Goal: Task Accomplishment & Management: Use online tool/utility

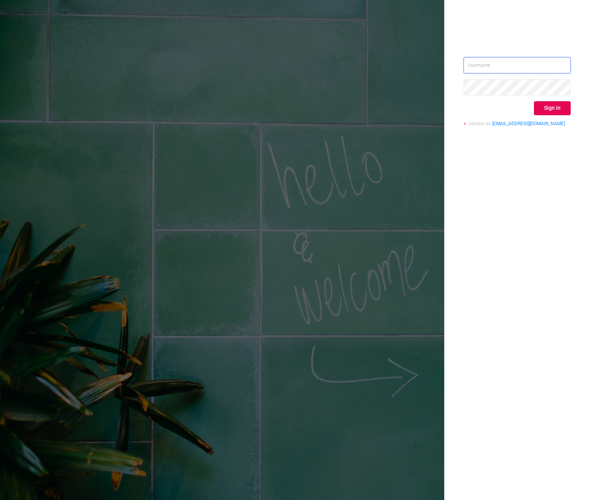
type input "[PERSON_NAME][EMAIL_ADDRESS][DOMAIN_NAME]"
click at [539, 116] on div "[PERSON_NAME][EMAIL_ADDRESS][DOMAIN_NAME] Sign in contact us [EMAIL_ADDRESS][DO…" at bounding box center [516, 94] width 107 height 75
click at [547, 109] on button "Sign in" at bounding box center [552, 108] width 37 height 14
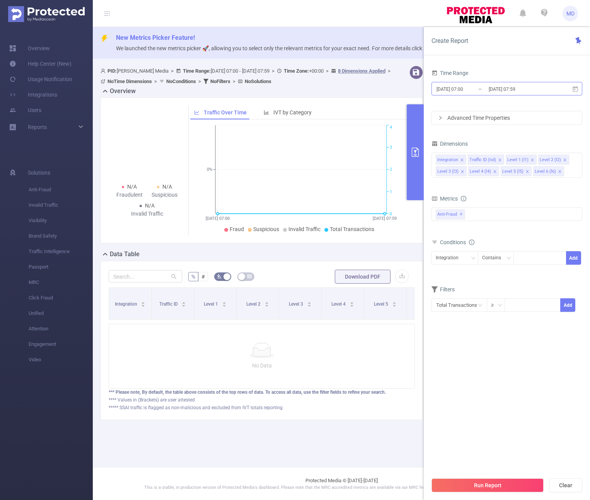
click at [517, 89] on input "[DATE] 07:59" at bounding box center [519, 89] width 63 height 10
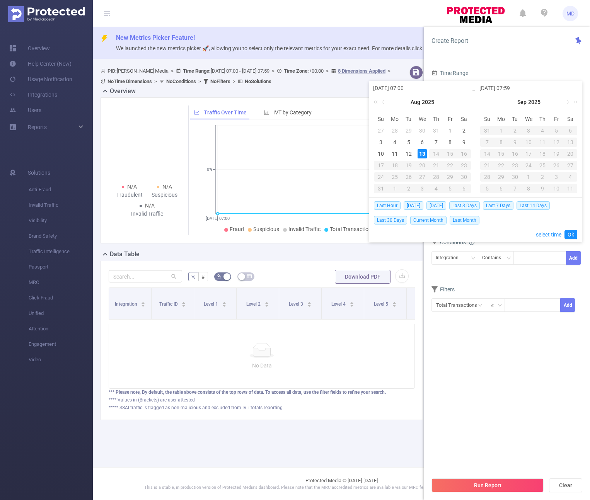
click at [386, 103] on link at bounding box center [383, 101] width 7 height 15
click at [408, 129] on div "1" at bounding box center [408, 130] width 9 height 9
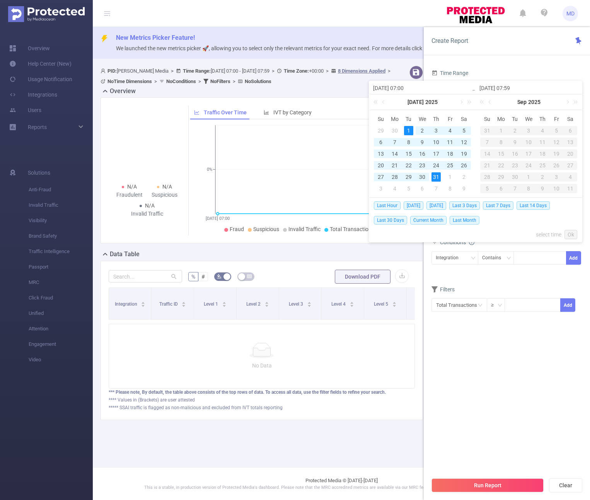
click at [437, 175] on div "31" at bounding box center [435, 176] width 9 height 9
type input "[DATE] 07:00"
type input "[DATE] 07:59"
type input "[DATE] 07:00"
type input "[DATE] 07:59"
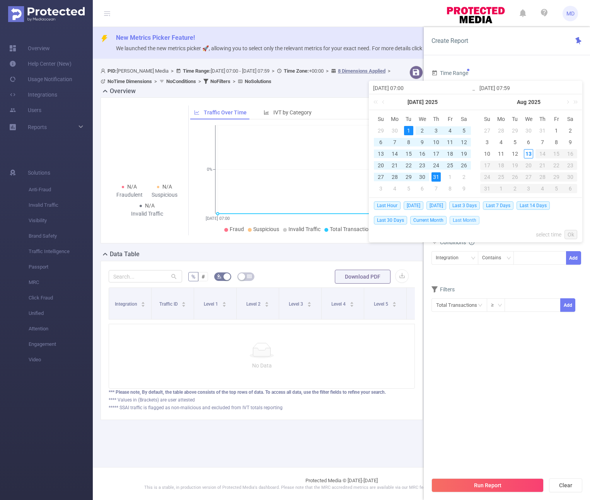
click at [469, 221] on span "Last Month" at bounding box center [464, 220] width 30 height 8
type input "[DATE] 00:00"
type input "[DATE] 23:59"
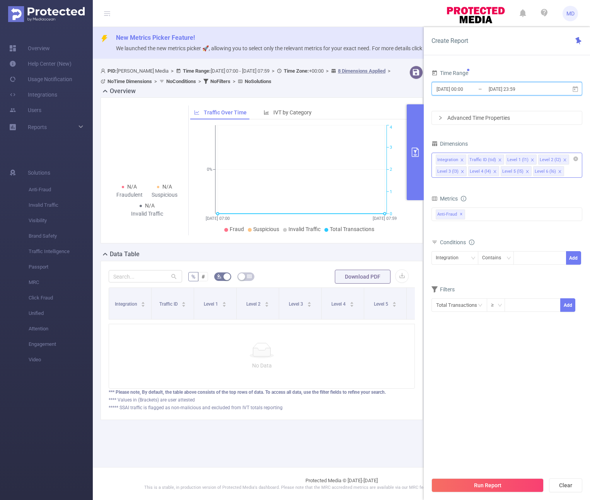
click at [460, 158] on icon "icon: close" at bounding box center [461, 159] width 3 height 3
click at [563, 159] on icon "icon: close" at bounding box center [565, 160] width 4 height 4
click at [467, 258] on div "Traffic ID (tid)" at bounding box center [452, 258] width 34 height 13
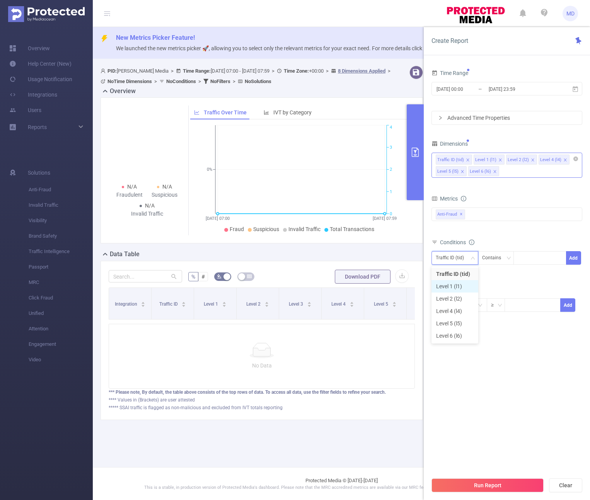
click at [458, 287] on li "Level 1 (l1)" at bounding box center [454, 286] width 47 height 12
click at [523, 257] on div at bounding box center [539, 258] width 44 height 13
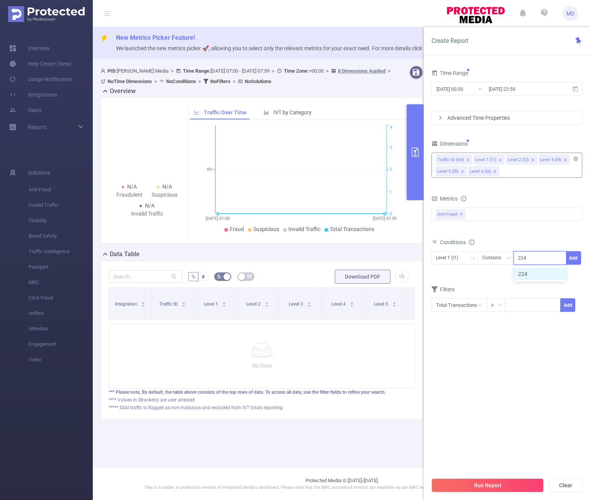
type input "2249"
click at [538, 271] on li "2249" at bounding box center [539, 274] width 53 height 12
click at [568, 260] on button "Add" at bounding box center [573, 258] width 15 height 14
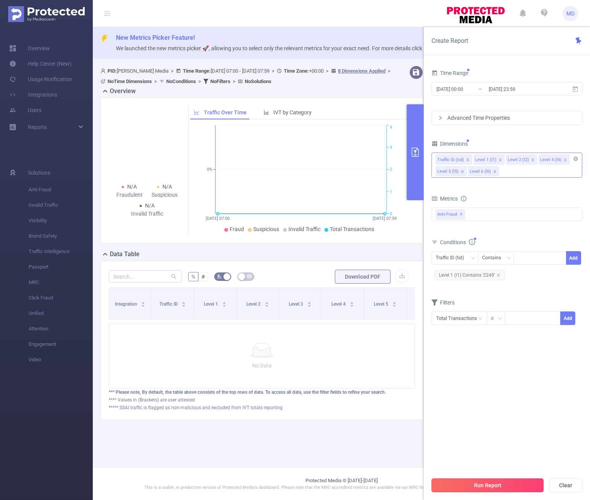
click at [474, 486] on button "Run Report" at bounding box center [487, 485] width 112 height 14
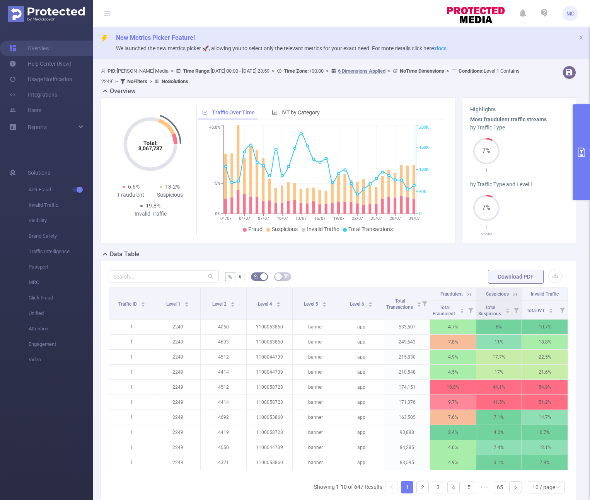
click at [586, 168] on button "primary" at bounding box center [581, 152] width 17 height 96
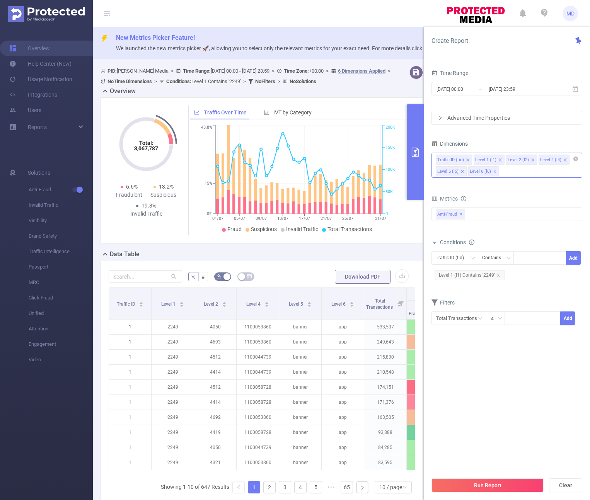
click at [530, 161] on icon "icon: close" at bounding box center [532, 160] width 4 height 4
click at [482, 479] on button "Run Report" at bounding box center [487, 485] width 112 height 14
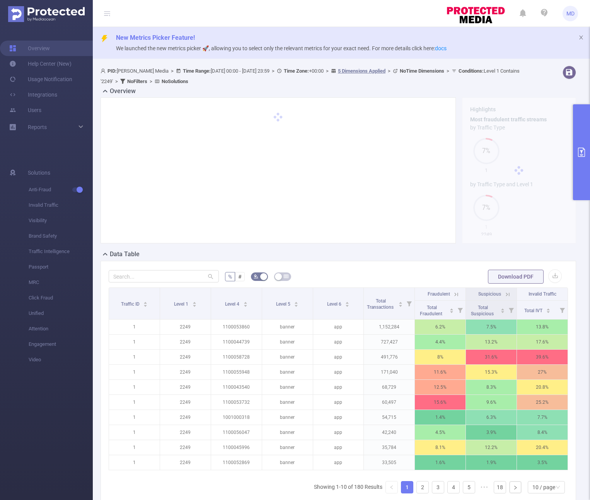
click at [586, 187] on button "primary" at bounding box center [581, 152] width 17 height 96
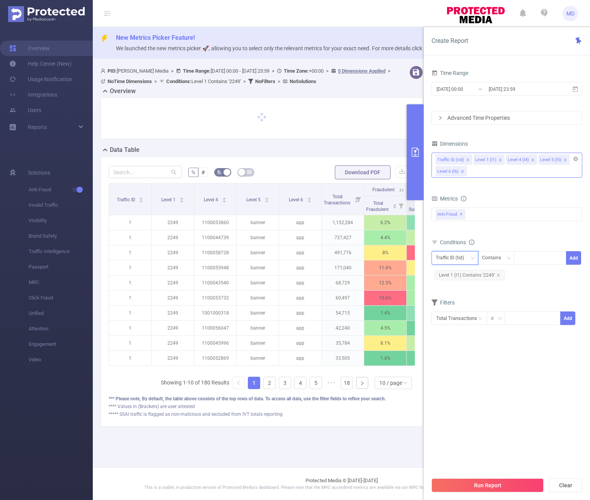
click at [455, 256] on div "Traffic ID (tid)" at bounding box center [452, 258] width 34 height 13
click at [453, 287] on li "Level 1 (l1)" at bounding box center [454, 286] width 47 height 12
click at [519, 257] on input at bounding box center [518, 258] width 3 height 10
type input "1829"
type input "1830"
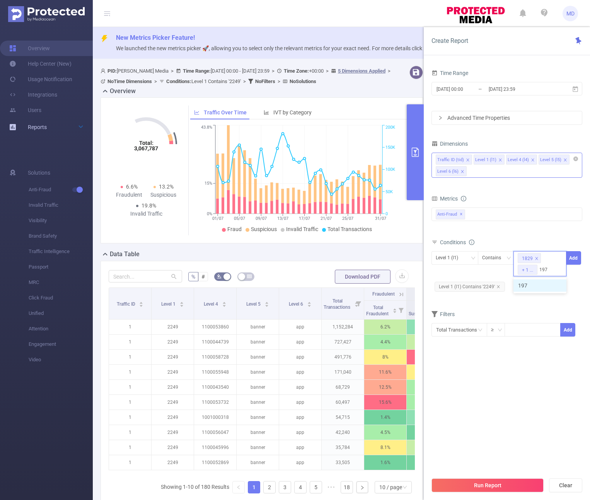
type input "1979"
type input "1828"
click at [573, 261] on button "Add" at bounding box center [573, 258] width 15 height 14
click at [542, 258] on div at bounding box center [539, 258] width 44 height 13
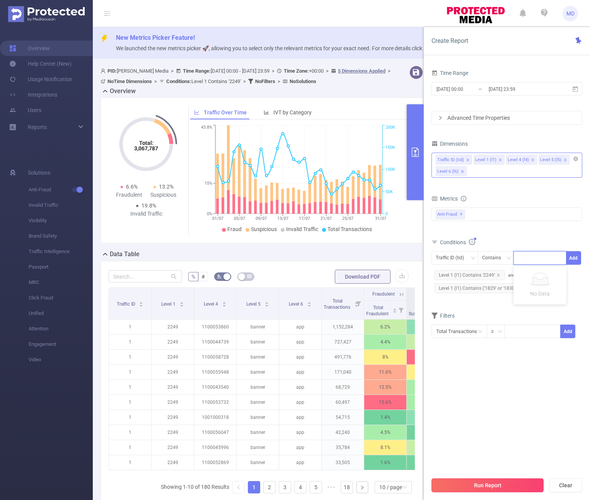
click at [515, 485] on button "Run Report" at bounding box center [487, 485] width 112 height 14
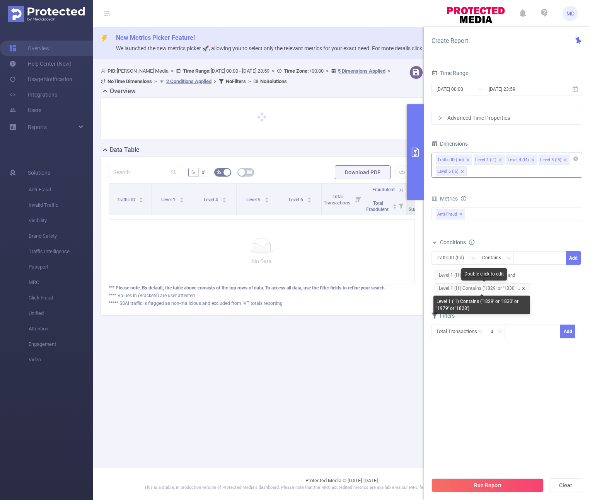
click at [522, 287] on icon "icon: close" at bounding box center [523, 288] width 4 height 4
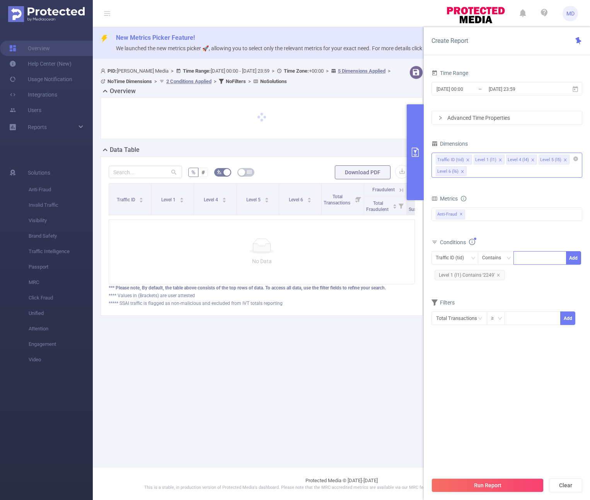
click at [529, 257] on div at bounding box center [539, 258] width 44 height 13
type input "1829"
click at [577, 256] on button "Add" at bounding box center [573, 258] width 15 height 14
click at [527, 262] on div at bounding box center [539, 258] width 44 height 13
type input "1830"
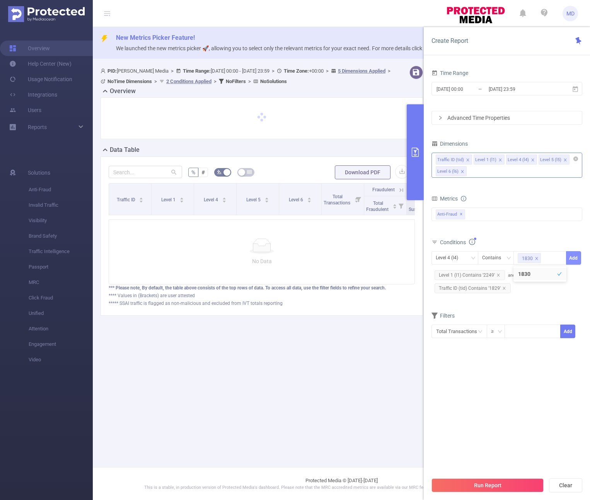
drag, startPoint x: 581, startPoint y: 258, endPoint x: 571, endPoint y: 258, distance: 10.1
click at [580, 258] on span "Level 4 (l4) Contains 1830 Add" at bounding box center [506, 258] width 151 height 14
click at [569, 257] on button "Add" at bounding box center [573, 258] width 15 height 14
click at [529, 259] on div at bounding box center [539, 258] width 44 height 13
click at [503, 309] on div "Level 5 (l5) Contains Add Level 1 (l1) Contains '2249' and Traffic ID (tid) Con…" at bounding box center [506, 280] width 151 height 61
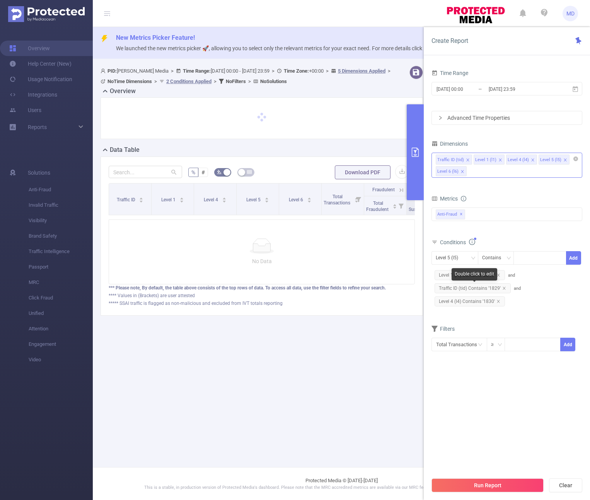
click at [502, 285] on span "Traffic ID (tid) Contains '1829'" at bounding box center [472, 288] width 76 height 10
click at [502, 289] on icon "icon: close" at bounding box center [504, 288] width 4 height 4
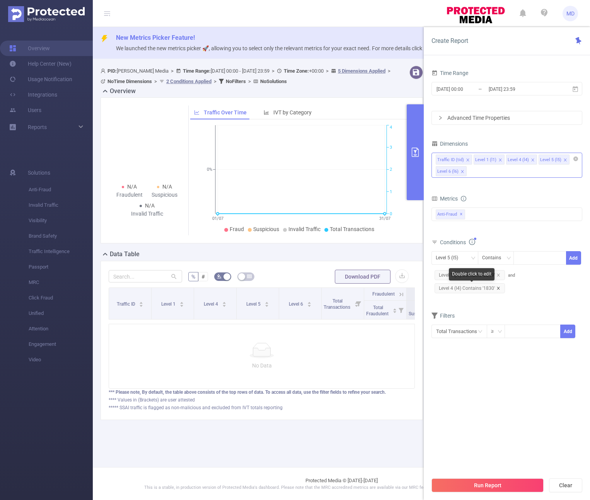
click at [498, 289] on icon "icon: close" at bounding box center [497, 288] width 3 height 3
click at [451, 252] on div "Level 5 (l5)" at bounding box center [449, 258] width 28 height 13
click at [453, 281] on li "Level 1 (l1)" at bounding box center [454, 286] width 47 height 12
click at [516, 260] on div at bounding box center [539, 258] width 53 height 14
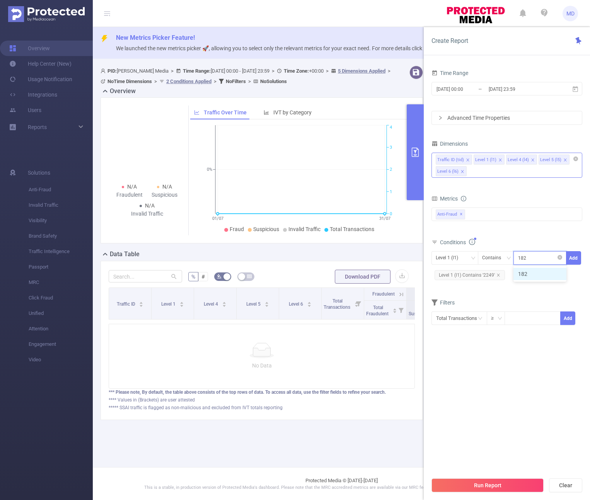
type input "1829"
click at [571, 257] on button "Add" at bounding box center [573, 258] width 15 height 14
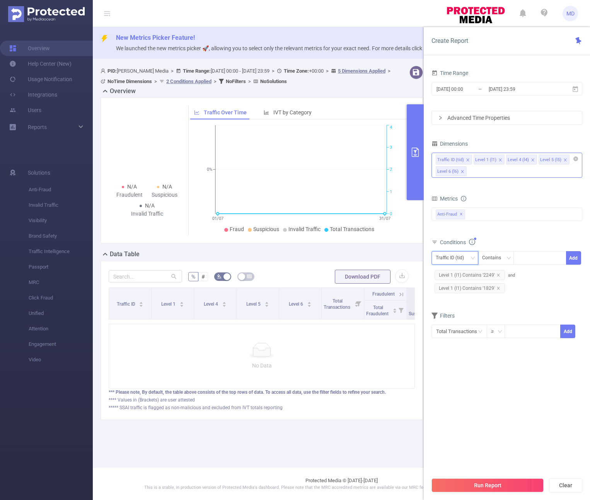
click at [447, 258] on div "Traffic ID (tid)" at bounding box center [452, 258] width 34 height 13
click at [462, 282] on li "Level 1 (l1)" at bounding box center [454, 286] width 47 height 12
click at [542, 257] on div at bounding box center [539, 258] width 44 height 13
type input "1830"
click at [571, 257] on button "Add" at bounding box center [573, 258] width 15 height 14
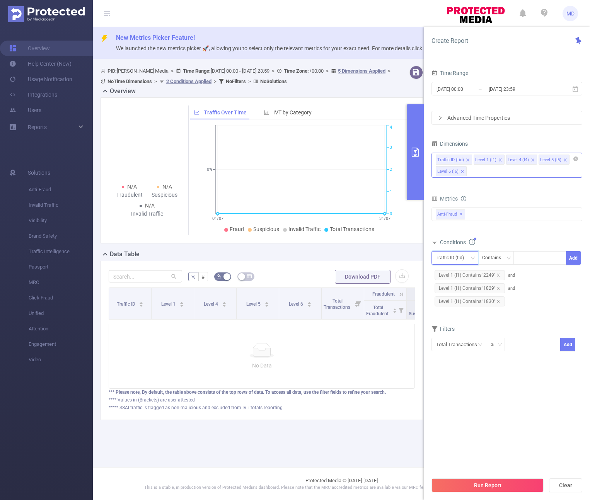
click at [448, 253] on div "Traffic ID (tid)" at bounding box center [452, 258] width 34 height 13
click at [452, 283] on li "Level 1 (l1)" at bounding box center [454, 286] width 47 height 12
click at [530, 260] on div at bounding box center [539, 258] width 44 height 13
type input "1979"
click at [573, 260] on button "Add" at bounding box center [573, 258] width 15 height 14
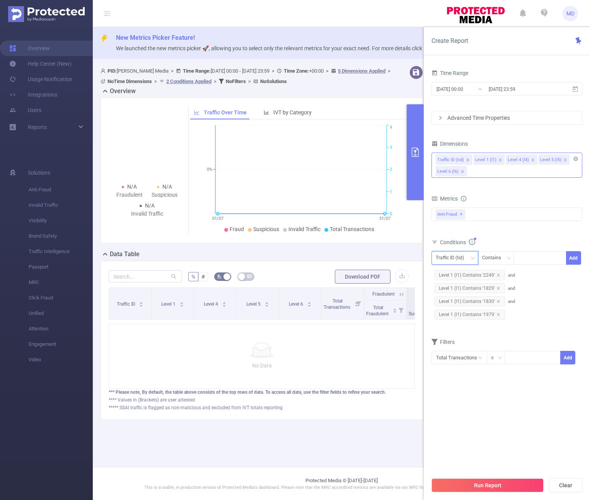
click at [448, 255] on div "Traffic ID (tid)" at bounding box center [452, 258] width 34 height 13
click at [455, 282] on li "Level 1 (l1)" at bounding box center [454, 286] width 47 height 12
click at [526, 258] on div at bounding box center [539, 258] width 44 height 13
type input "1828"
click at [574, 256] on button "Add" at bounding box center [573, 258] width 15 height 14
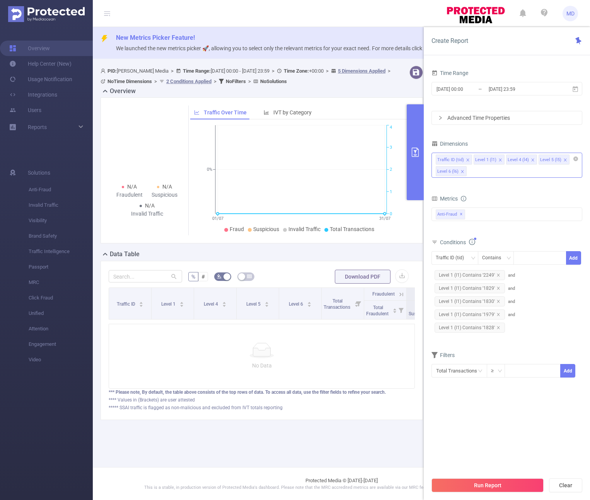
click at [485, 485] on button "Run Report" at bounding box center [487, 485] width 112 height 14
click at [497, 289] on icon "icon: close" at bounding box center [498, 288] width 4 height 4
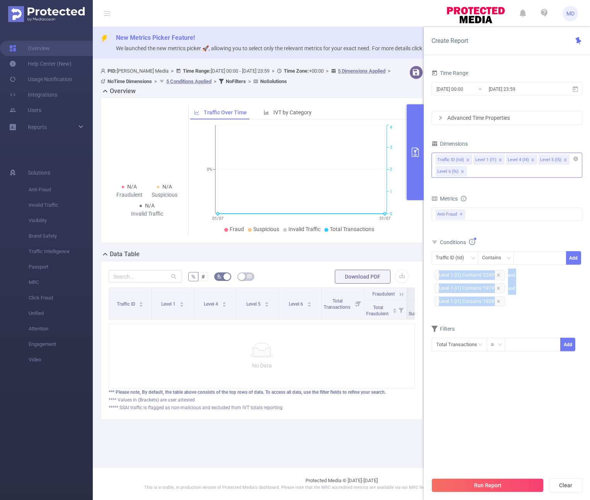
click at [497, 289] on icon "icon: close" at bounding box center [498, 288] width 4 height 4
drag, startPoint x: 489, startPoint y: 482, endPoint x: 484, endPoint y: 472, distance: 11.9
click at [489, 482] on button "Run Report" at bounding box center [487, 485] width 112 height 14
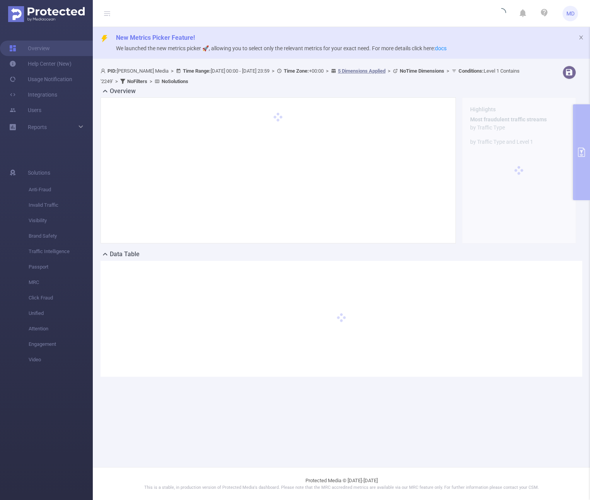
click at [579, 158] on div "Overview Highlights Most fraudulent traffic streams by Traffic Type by Traffic …" at bounding box center [340, 168] width 481 height 163
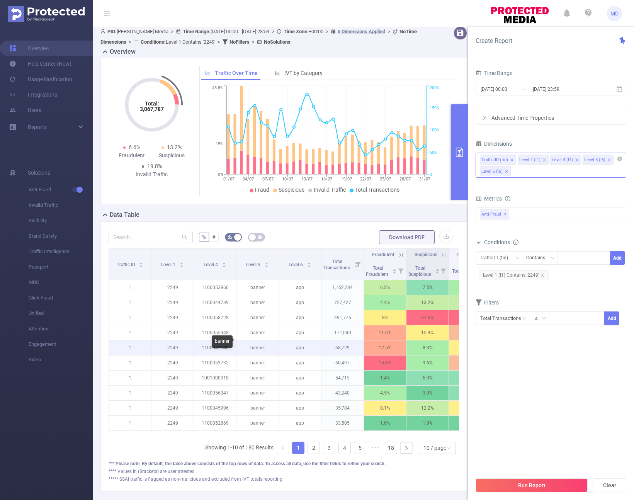
scroll to position [34, 0]
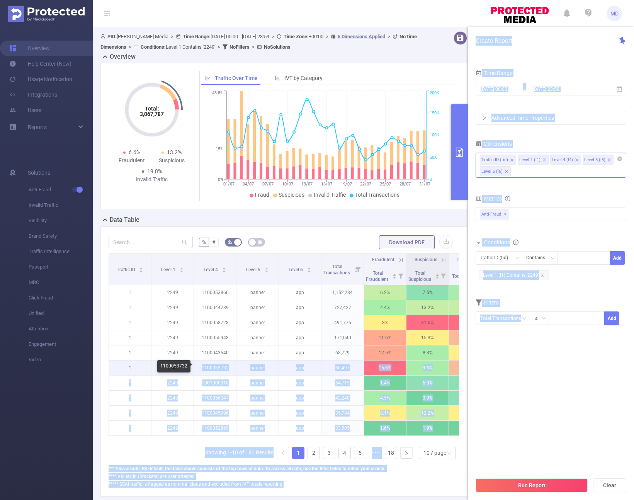
drag, startPoint x: 232, startPoint y: 369, endPoint x: 228, endPoint y: 372, distance: 5.5
click at [202, 370] on body "MD Overview Help Center (New) Usage Notification Integrations Users Reports Sol…" at bounding box center [317, 250] width 634 height 500
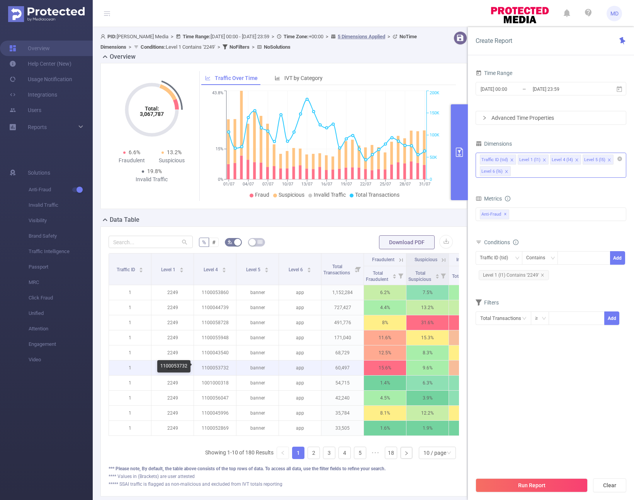
click at [231, 368] on p "1100053732" at bounding box center [215, 367] width 42 height 15
drag, startPoint x: 221, startPoint y: 367, endPoint x: 202, endPoint y: 367, distance: 18.9
click at [202, 367] on p "1100053732" at bounding box center [215, 367] width 42 height 15
copy p "1100053732"
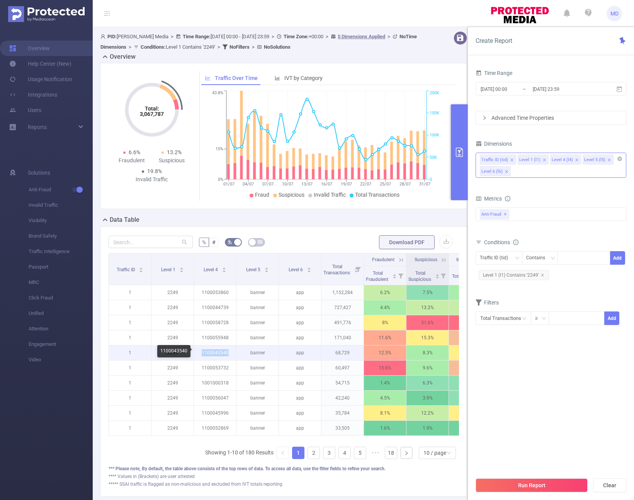
drag, startPoint x: 229, startPoint y: 352, endPoint x: 202, endPoint y: 352, distance: 26.7
click at [202, 352] on p "1100043540" at bounding box center [215, 352] width 42 height 15
copy p "1100043540"
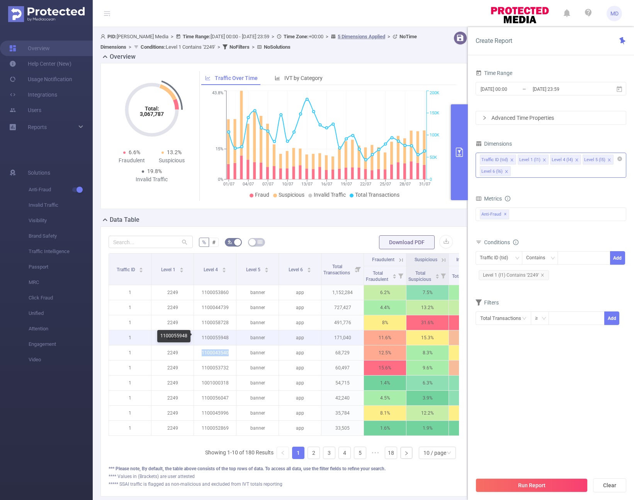
click at [229, 337] on p "1100055948" at bounding box center [215, 337] width 42 height 15
drag, startPoint x: 229, startPoint y: 337, endPoint x: 203, endPoint y: 335, distance: 26.3
click at [203, 335] on p "1100055948" at bounding box center [215, 337] width 42 height 15
copy p "1100055948"
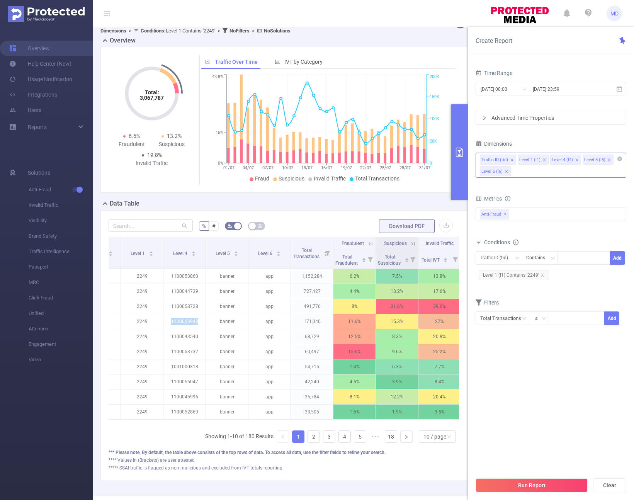
scroll to position [0, 32]
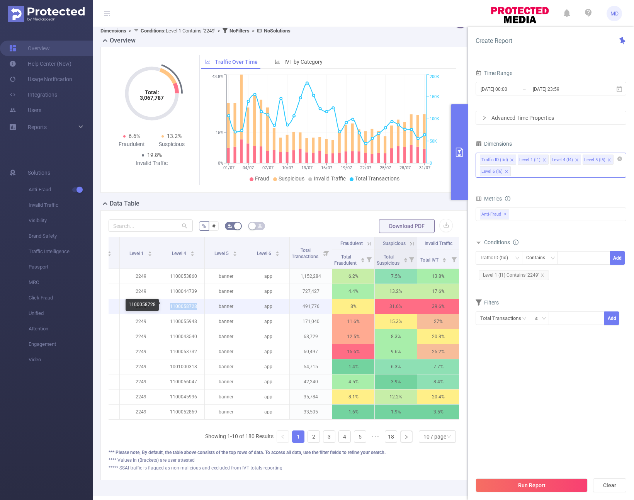
drag, startPoint x: 198, startPoint y: 305, endPoint x: 170, endPoint y: 307, distance: 27.5
click at [170, 307] on p "1100058728" at bounding box center [183, 306] width 42 height 15
copy p "1100058728"
click at [502, 256] on div "Traffic ID (tid)" at bounding box center [497, 258] width 34 height 13
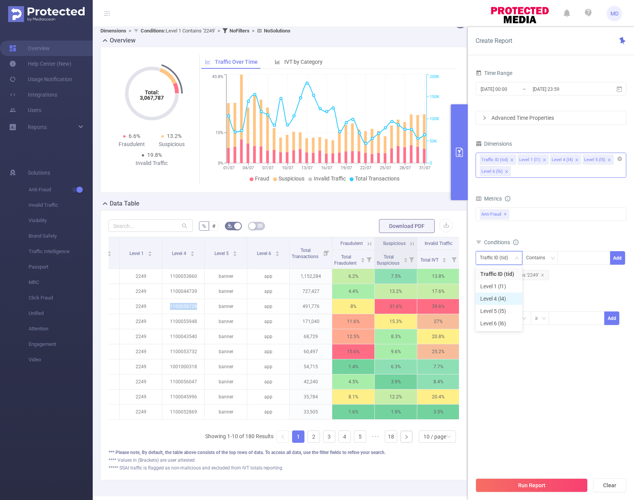
click at [501, 298] on li "Level 4 (l4)" at bounding box center [499, 298] width 47 height 12
click at [544, 273] on span "Level 1 (l1) Contains '2249'" at bounding box center [514, 275] width 70 height 10
click at [543, 273] on icon "icon: close" at bounding box center [542, 275] width 4 height 4
click at [563, 261] on input at bounding box center [563, 258] width 3 height 10
paste input "1100058728"
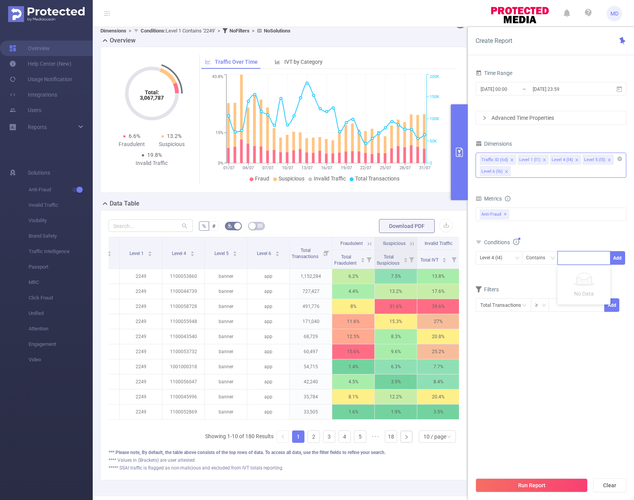
type input "1100058728"
click at [583, 280] on li "1100058728" at bounding box center [583, 274] width 53 height 12
click at [589, 259] on button "Add" at bounding box center [617, 258] width 15 height 14
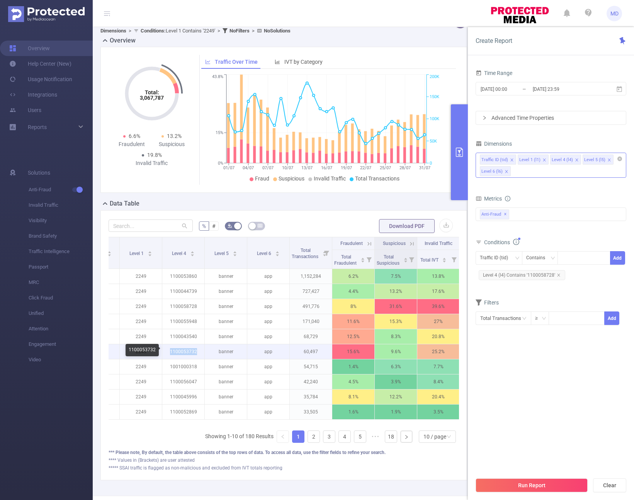
drag, startPoint x: 198, startPoint y: 351, endPoint x: 170, endPoint y: 353, distance: 28.3
click at [170, 353] on p "1100053732" at bounding box center [183, 351] width 42 height 15
copy p "1100053732"
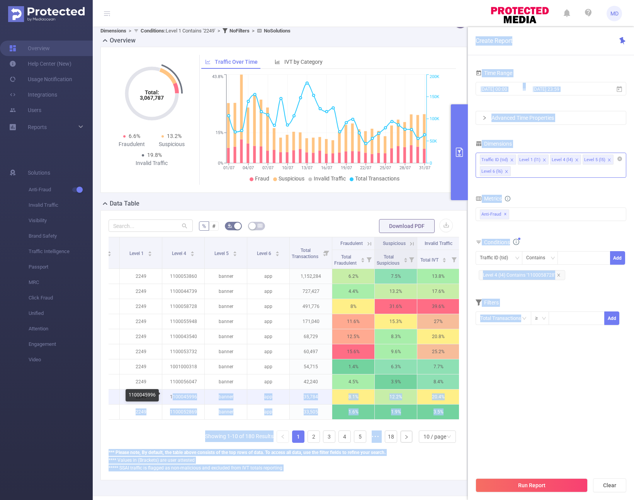
drag, startPoint x: 201, startPoint y: 399, endPoint x: 172, endPoint y: 397, distance: 29.8
click at [172, 397] on body "MD Overview Help Center (New) Usage Notification Integrations Users Reports Sol…" at bounding box center [317, 250] width 634 height 500
click at [192, 406] on p "1100052869" at bounding box center [183, 411] width 42 height 15
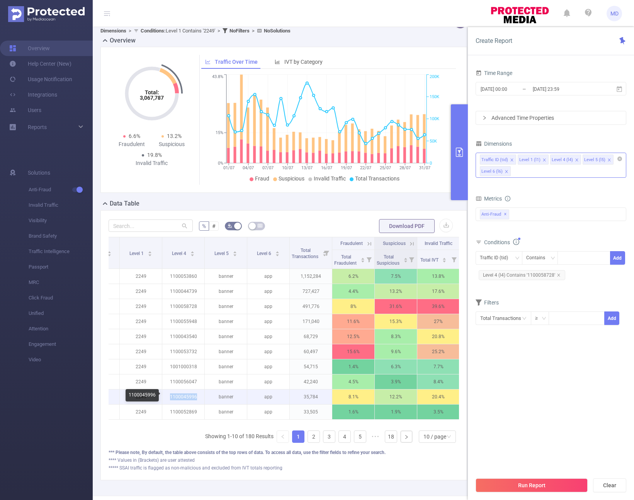
drag, startPoint x: 195, startPoint y: 397, endPoint x: 170, endPoint y: 395, distance: 24.8
click at [170, 395] on p "1100045996" at bounding box center [183, 396] width 42 height 15
copy p "1100045996"
click at [526, 483] on button "Run Report" at bounding box center [532, 485] width 112 height 14
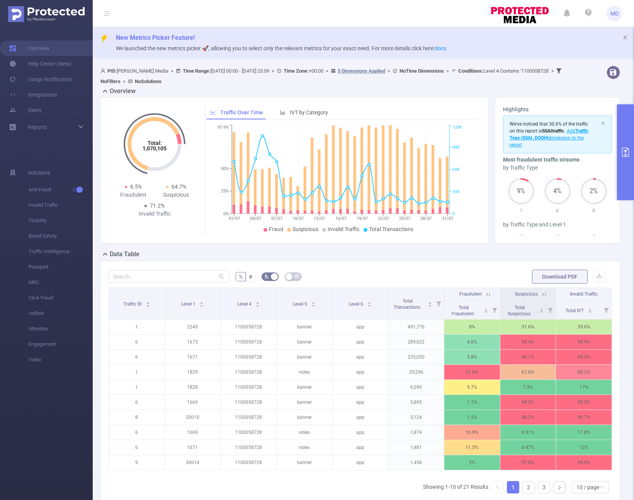
click at [589, 155] on icon "primary" at bounding box center [625, 152] width 9 height 9
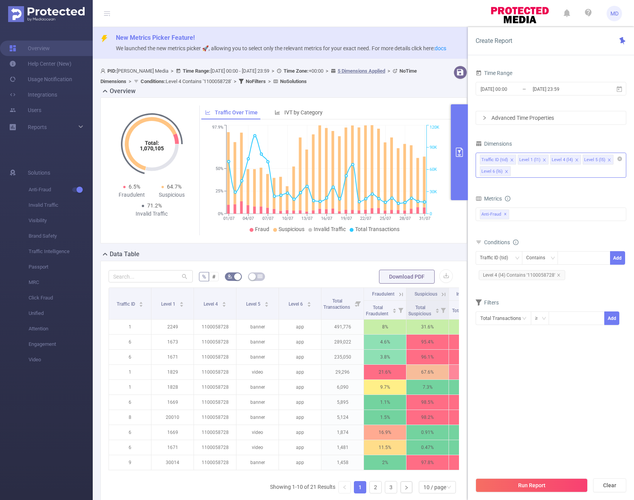
click at [300, 254] on div "Data Table" at bounding box center [286, 255] width 373 height 11
click at [364, 258] on div "Data Table" at bounding box center [286, 255] width 373 height 11
